Goal: Navigation & Orientation: Find specific page/section

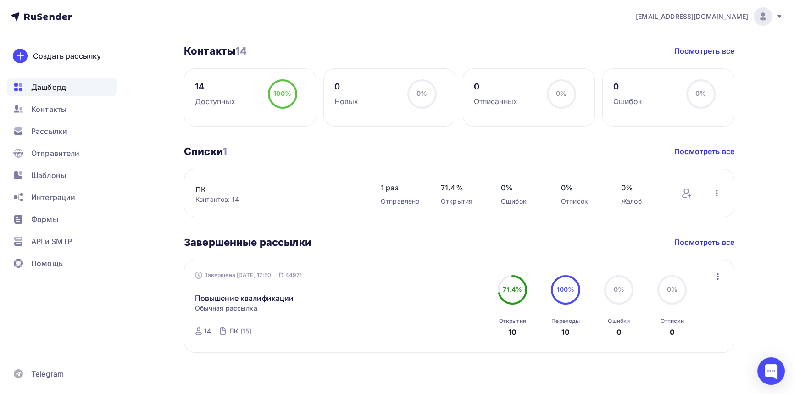
scroll to position [222, 0]
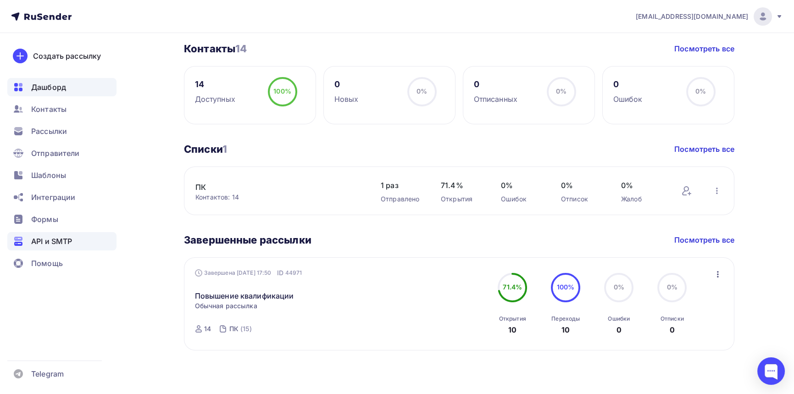
click at [56, 236] on span "API и SMTP" at bounding box center [51, 241] width 41 height 11
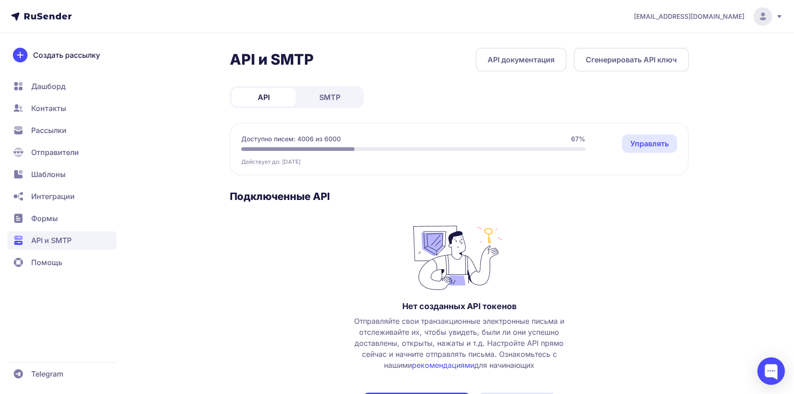
click at [323, 96] on span "SMTP" at bounding box center [329, 97] width 21 height 11
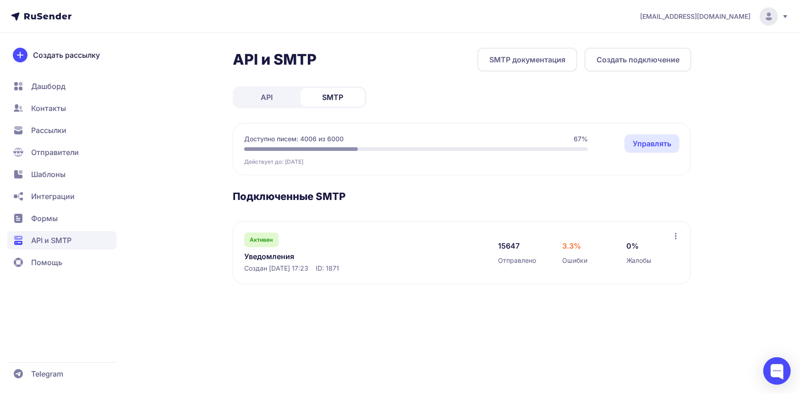
click at [273, 256] on link "Уведомления" at bounding box center [338, 256] width 188 height 11
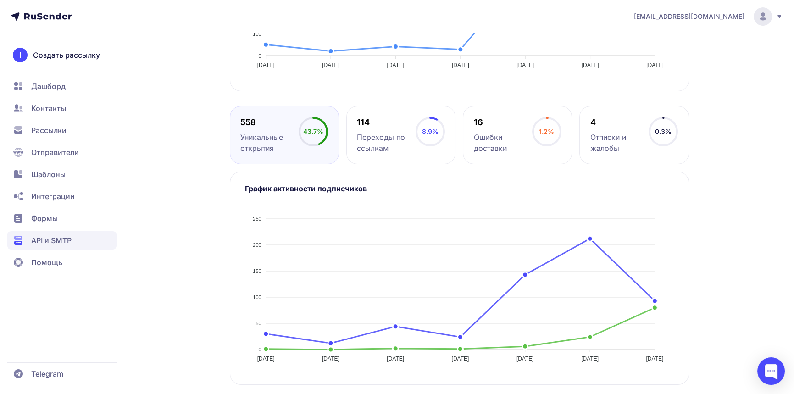
scroll to position [386, 0]
click at [646, 143] on div "Отписки и жалобы" at bounding box center [619, 142] width 58 height 22
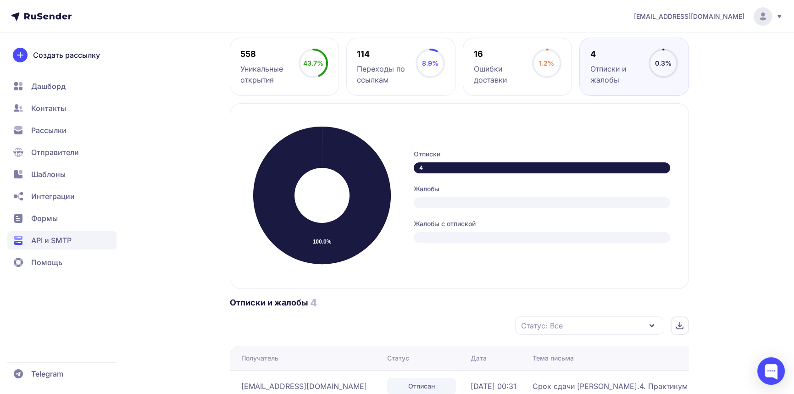
scroll to position [450, 0]
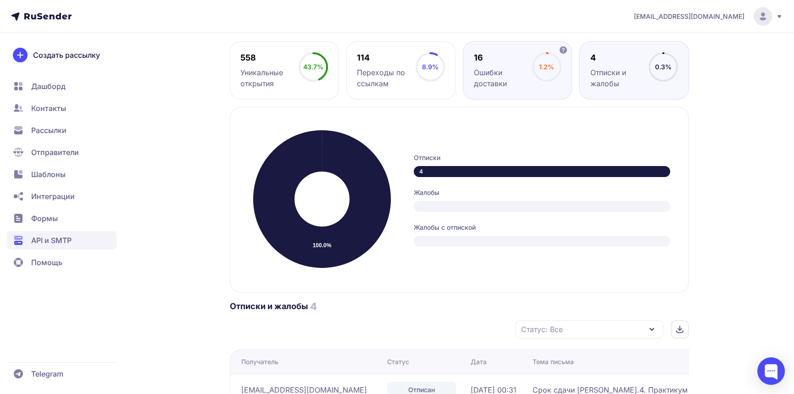
click at [522, 61] on div "16" at bounding box center [503, 57] width 58 height 11
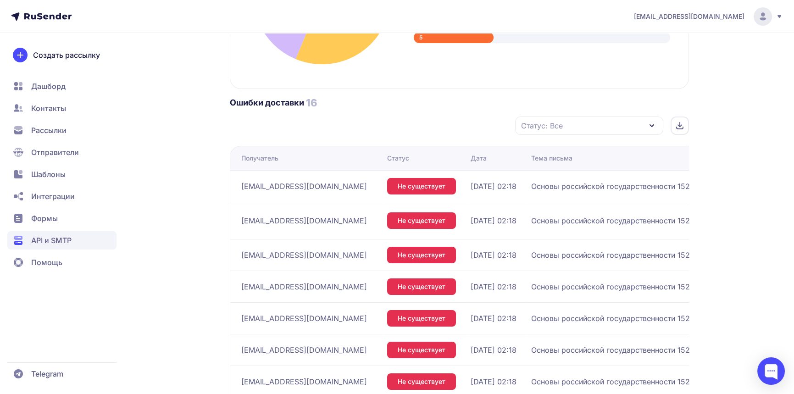
scroll to position [523, 0]
